Goal: Information Seeking & Learning: Learn about a topic

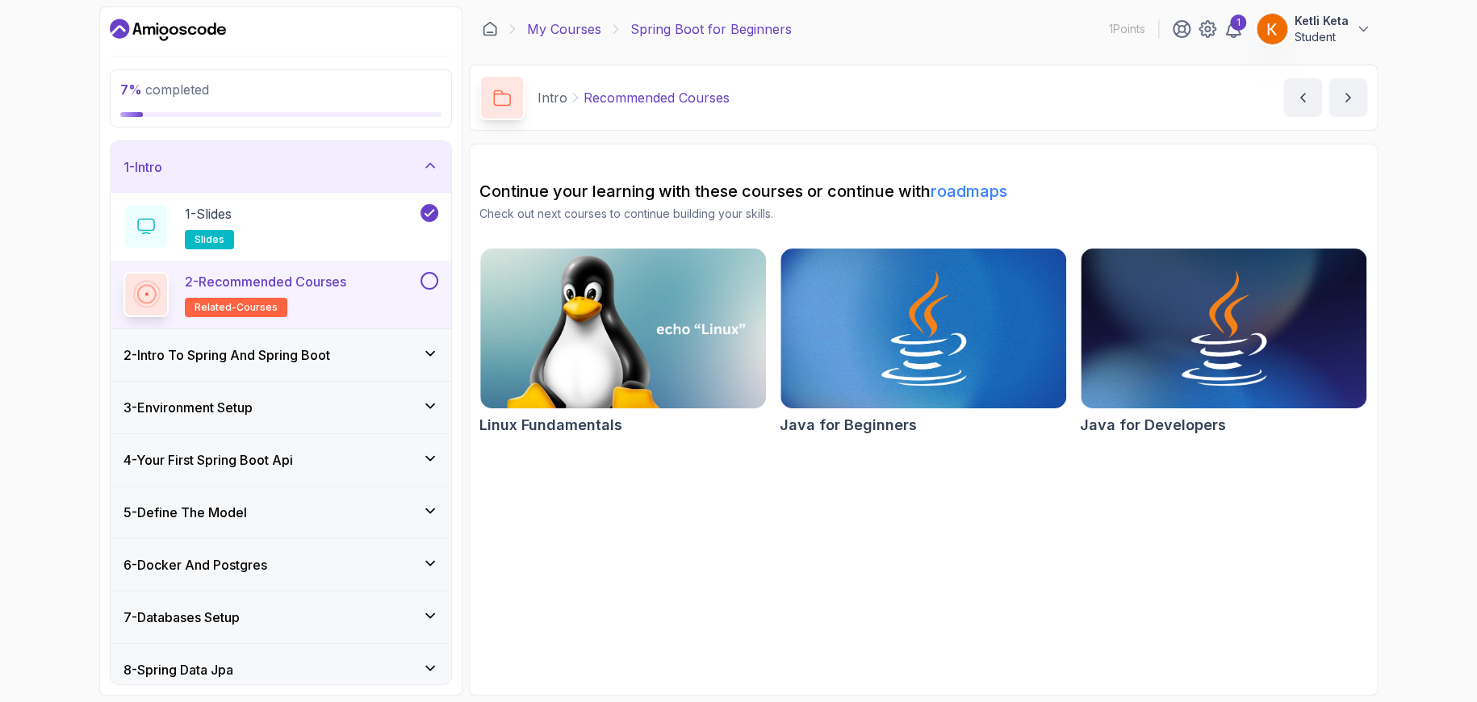
click at [560, 21] on link "My Courses" at bounding box center [564, 28] width 74 height 19
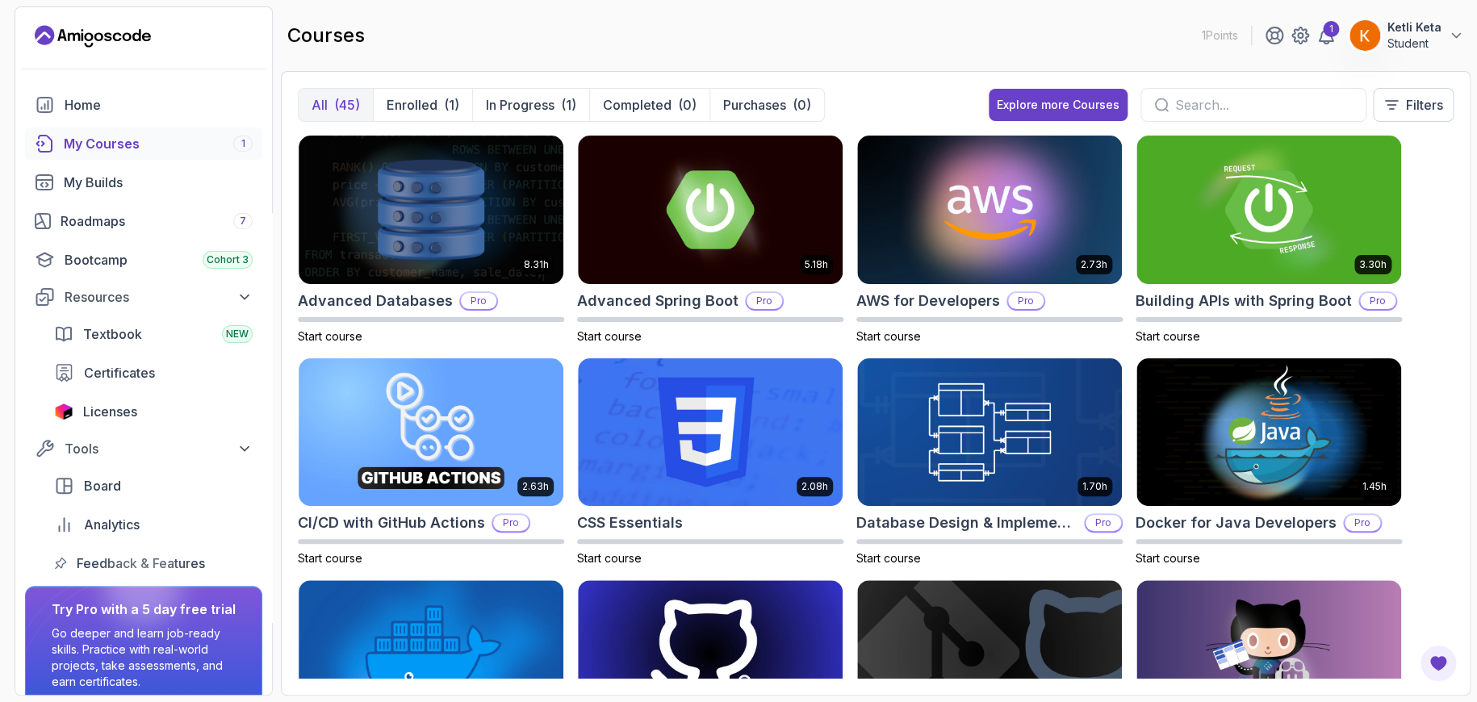
click at [1204, 105] on input "text" at bounding box center [1264, 104] width 178 height 19
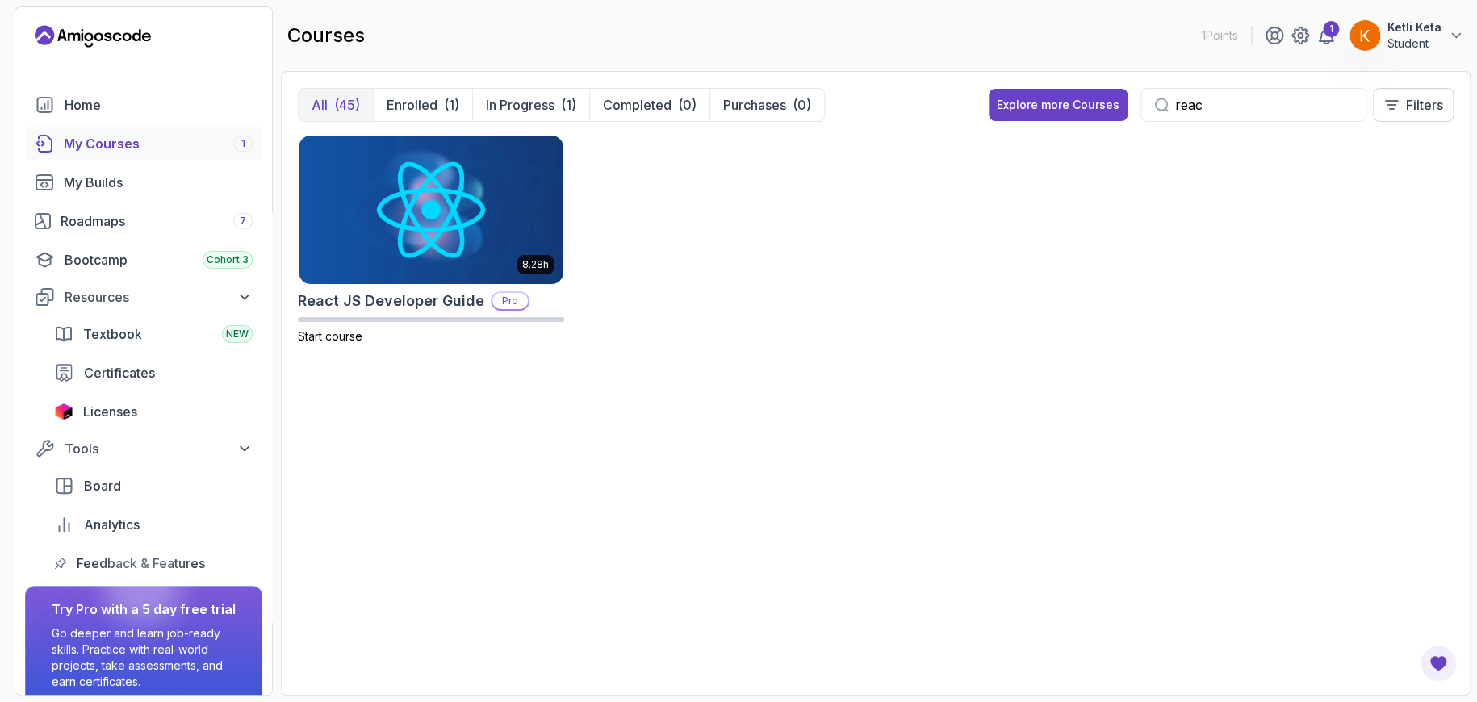
type input "reac"
